Goal: Find specific page/section: Find specific page/section

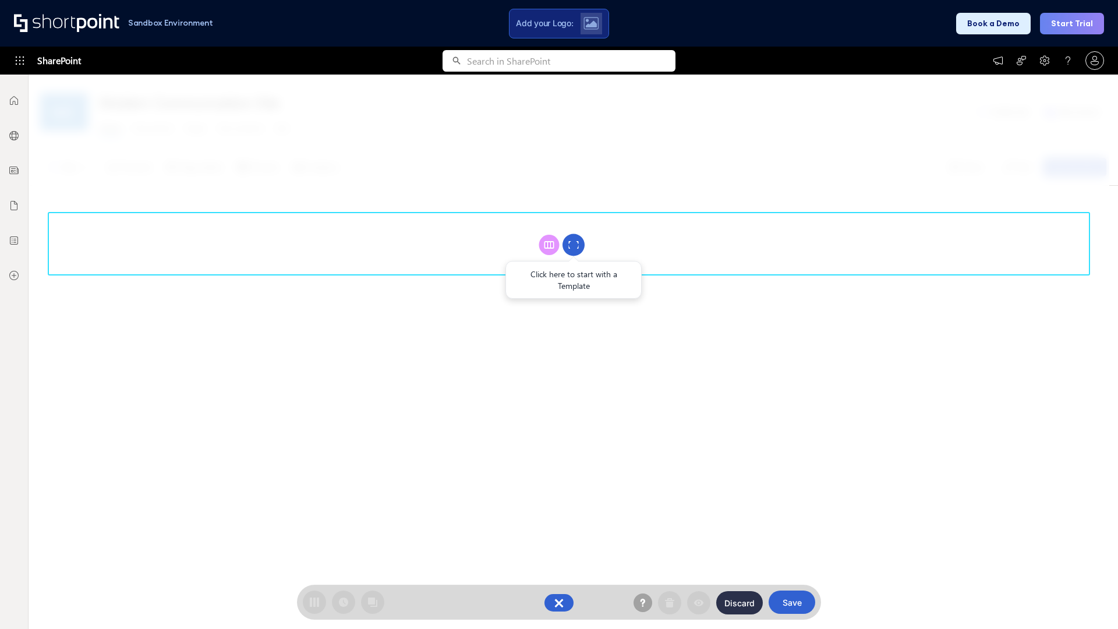
click at [574, 245] on circle at bounding box center [574, 245] width 22 height 22
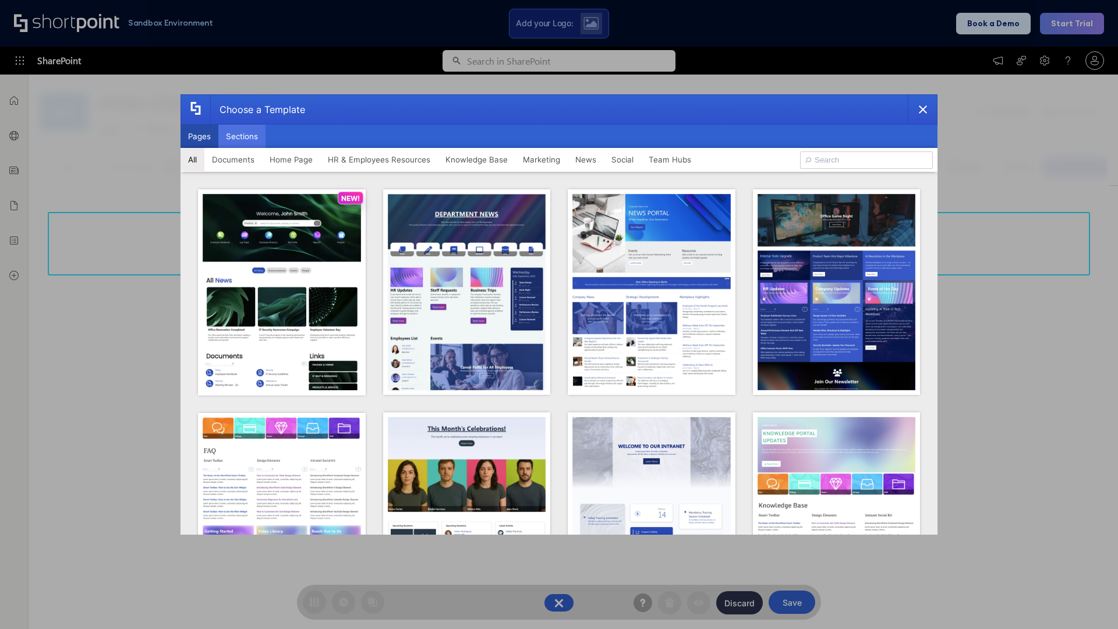
click at [242, 136] on button "Sections" at bounding box center [241, 136] width 47 height 23
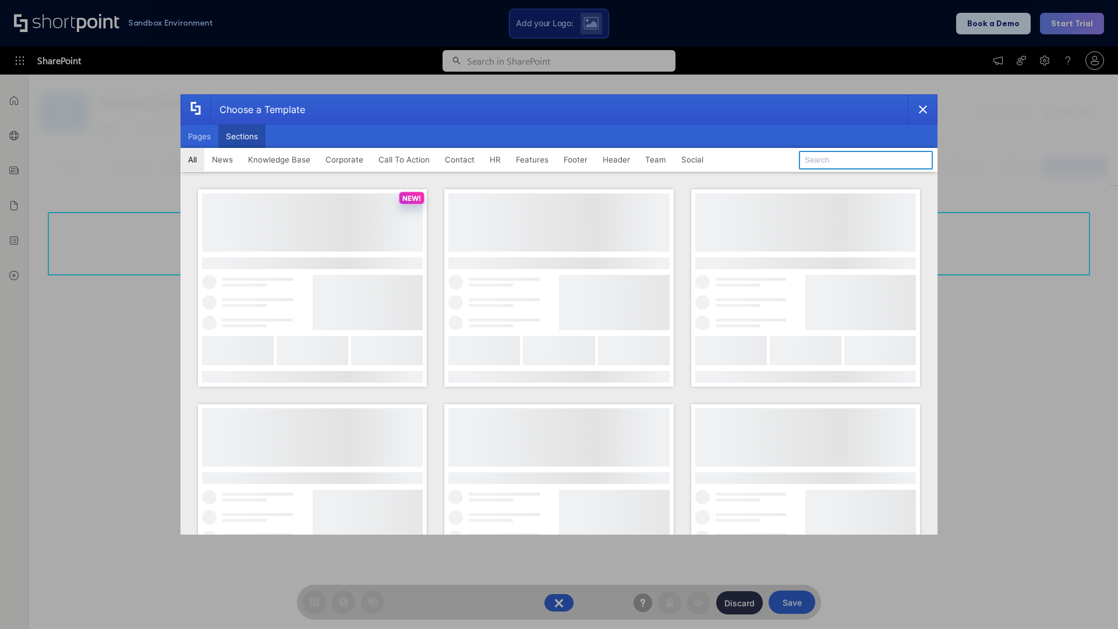
type input "Meet The Team 3"
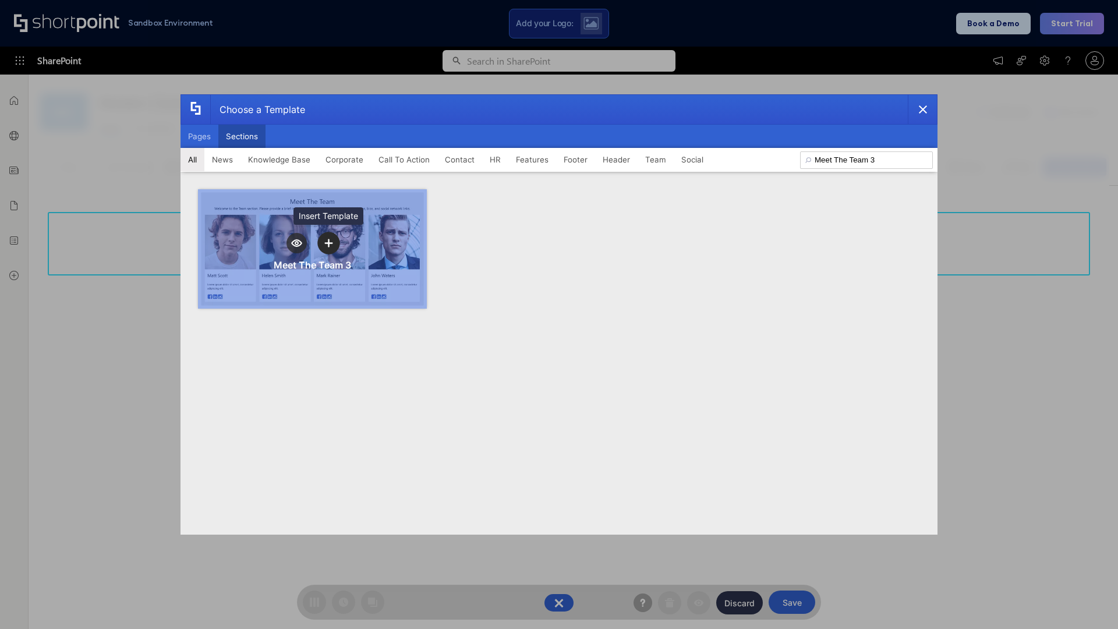
click at [328, 243] on icon "template selector" at bounding box center [328, 243] width 8 height 8
